Goal: Information Seeking & Learning: Learn about a topic

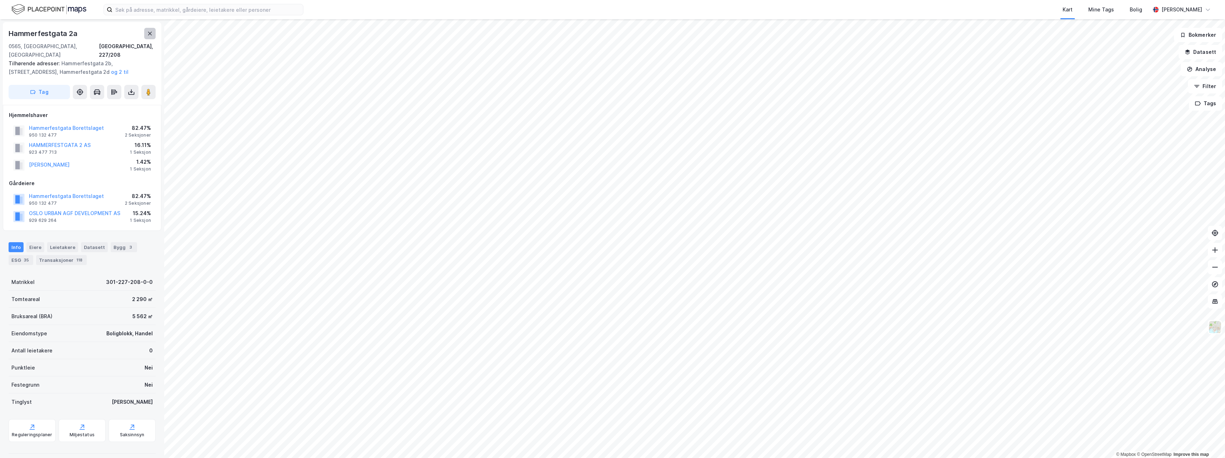
click at [149, 32] on icon at bounding box center [150, 34] width 4 height 4
